Goal: Information Seeking & Learning: Learn about a topic

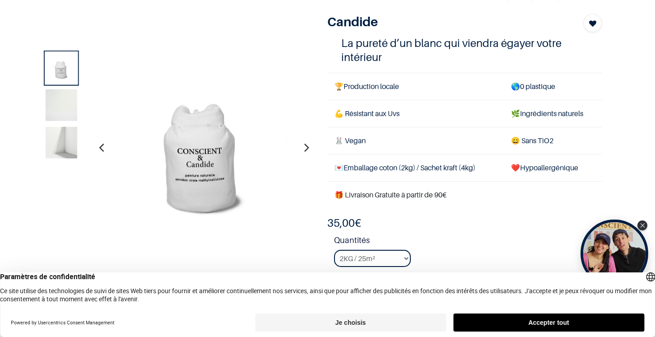
scroll to position [49, 0]
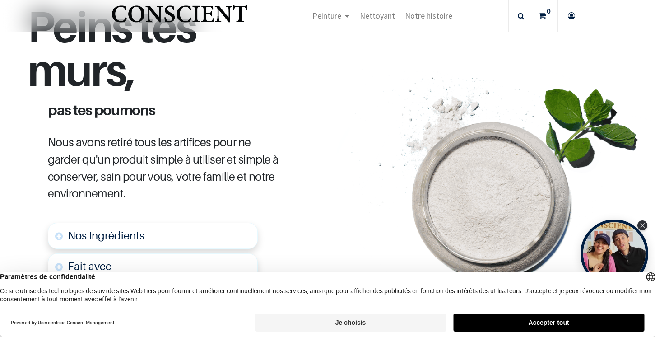
scroll to position [381, 0]
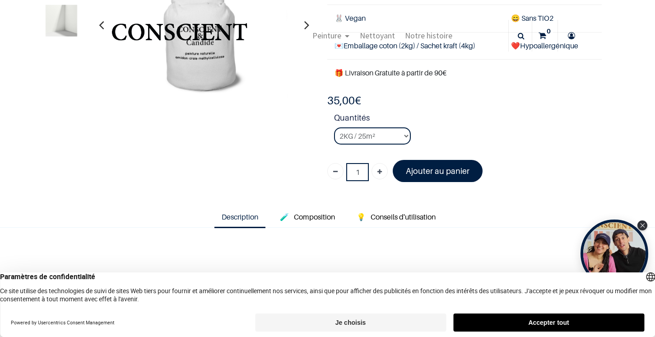
scroll to position [95, 0]
